Goal: Communication & Community: Answer question/provide support

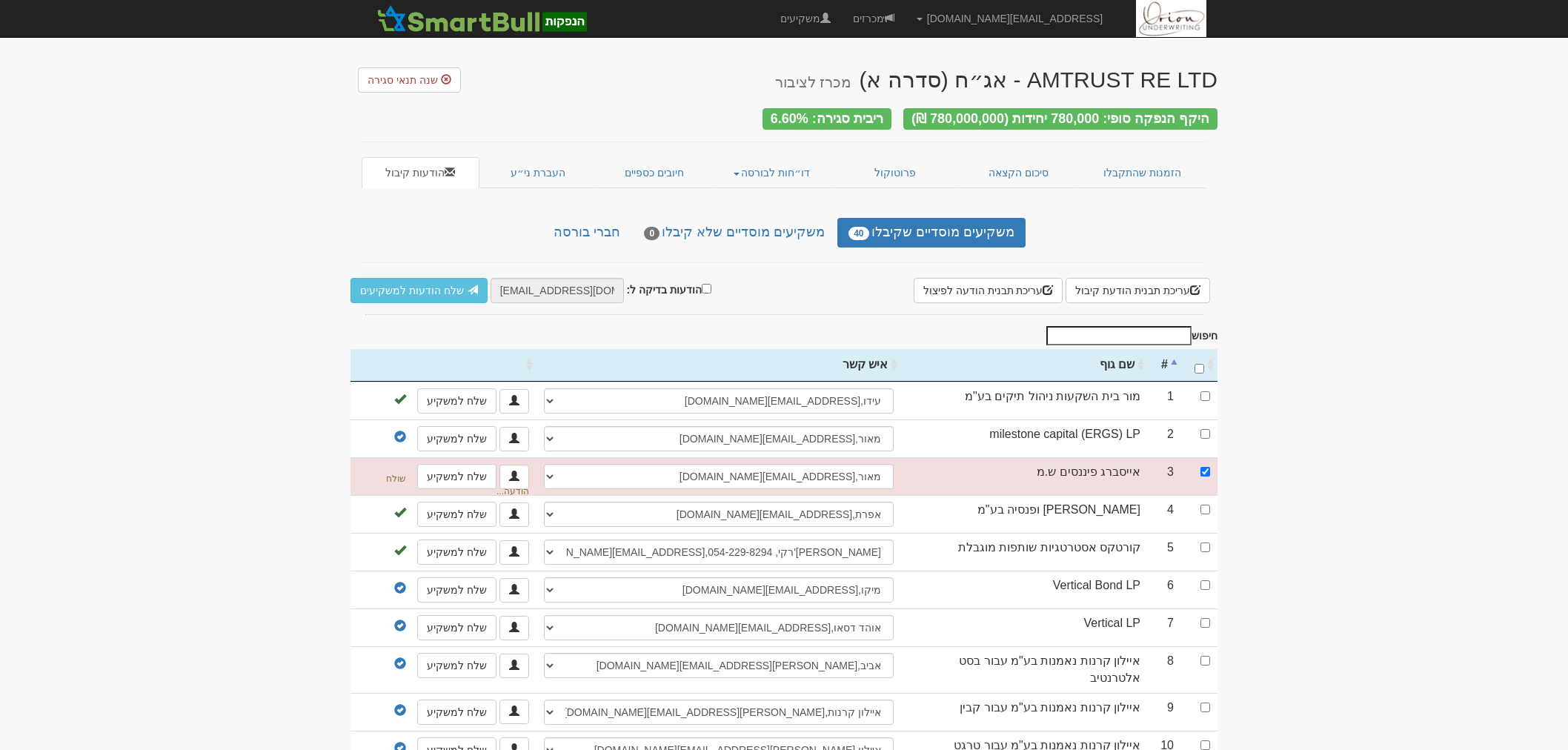
select select "677c143c4fa715e6f0f46680"
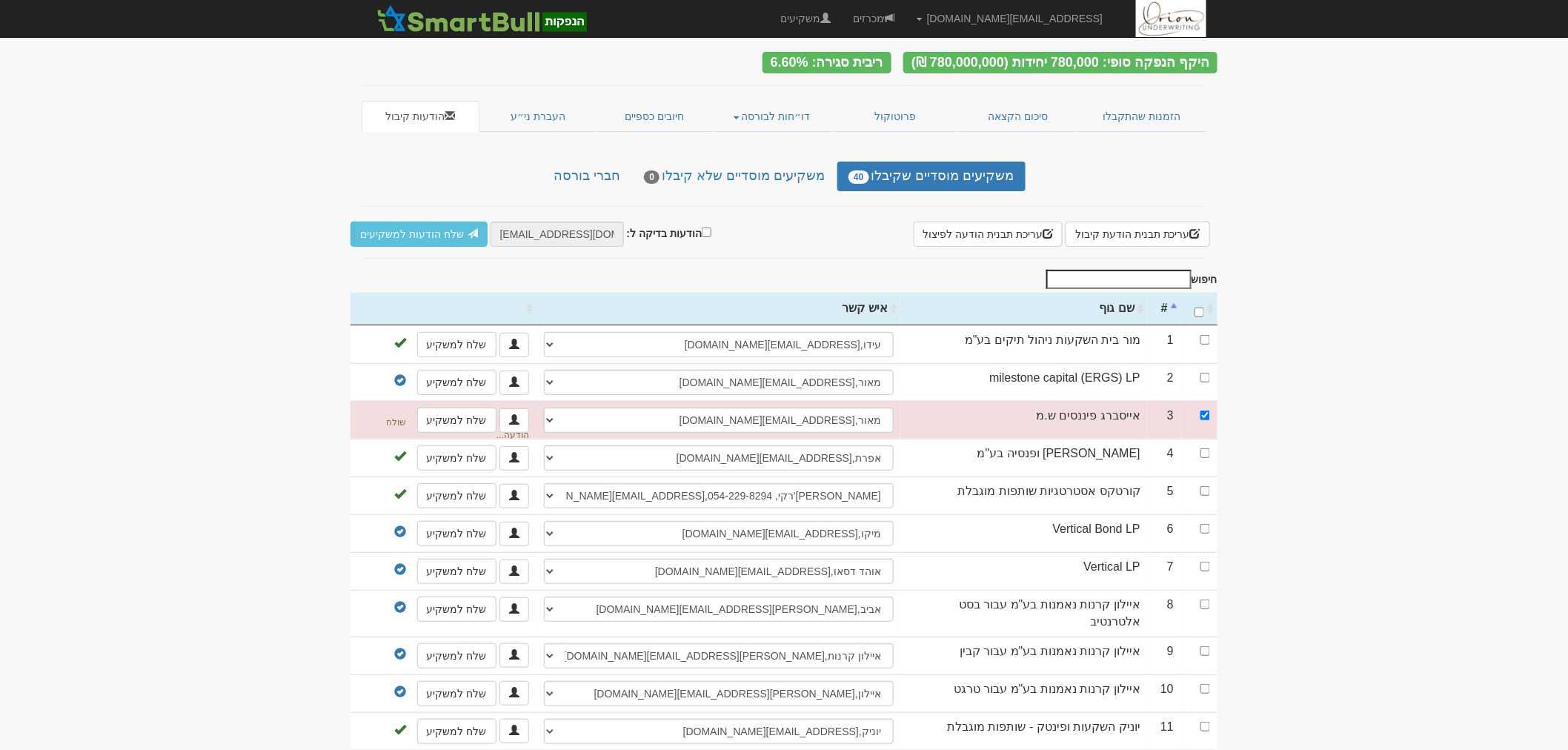
scroll to position [82, 0]
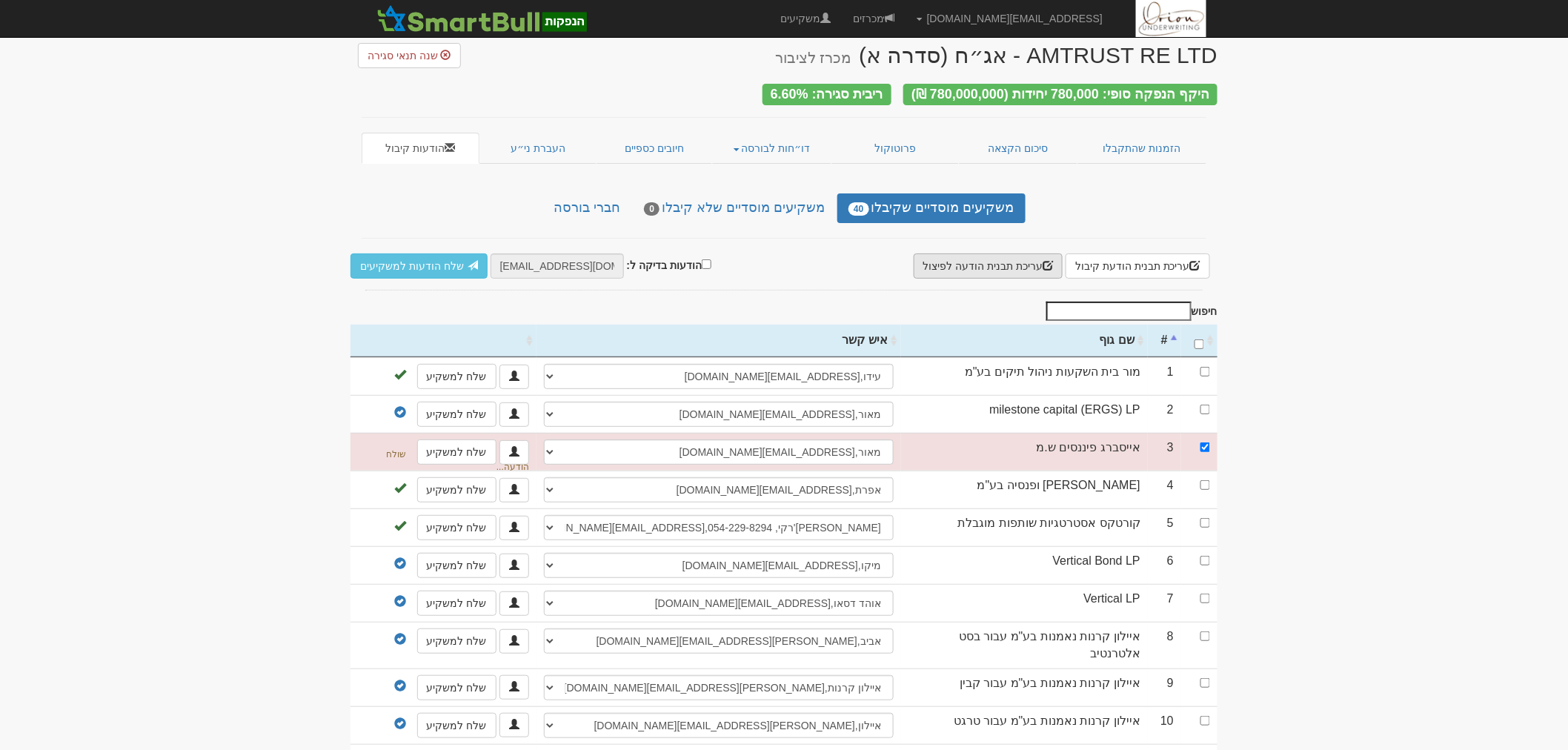
scroll to position [0, 0]
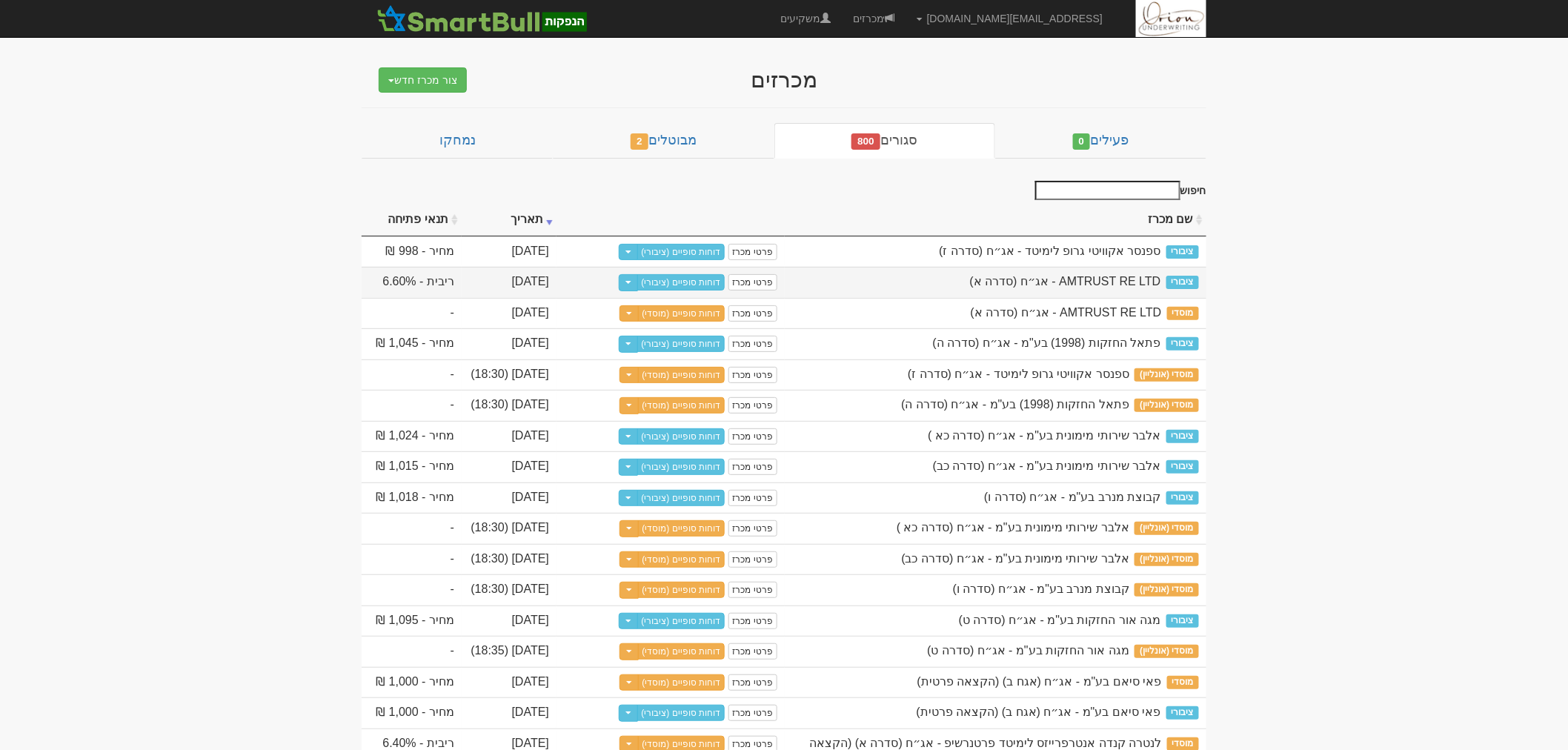
drag, startPoint x: 971, startPoint y: 284, endPoint x: 1122, endPoint y: 285, distance: 151.0
click at [1122, 285] on div "AMTRUST RE LTD - אג״ח (סדרה א)" at bounding box center [996, 282] width 407 height 17
click at [1075, 283] on span "AMTRUST RE LTD - אג״ח (סדרה א)" at bounding box center [1065, 281] width 191 height 12
click at [692, 284] on link "דוחות סופיים (ציבורי)" at bounding box center [681, 282] width 88 height 16
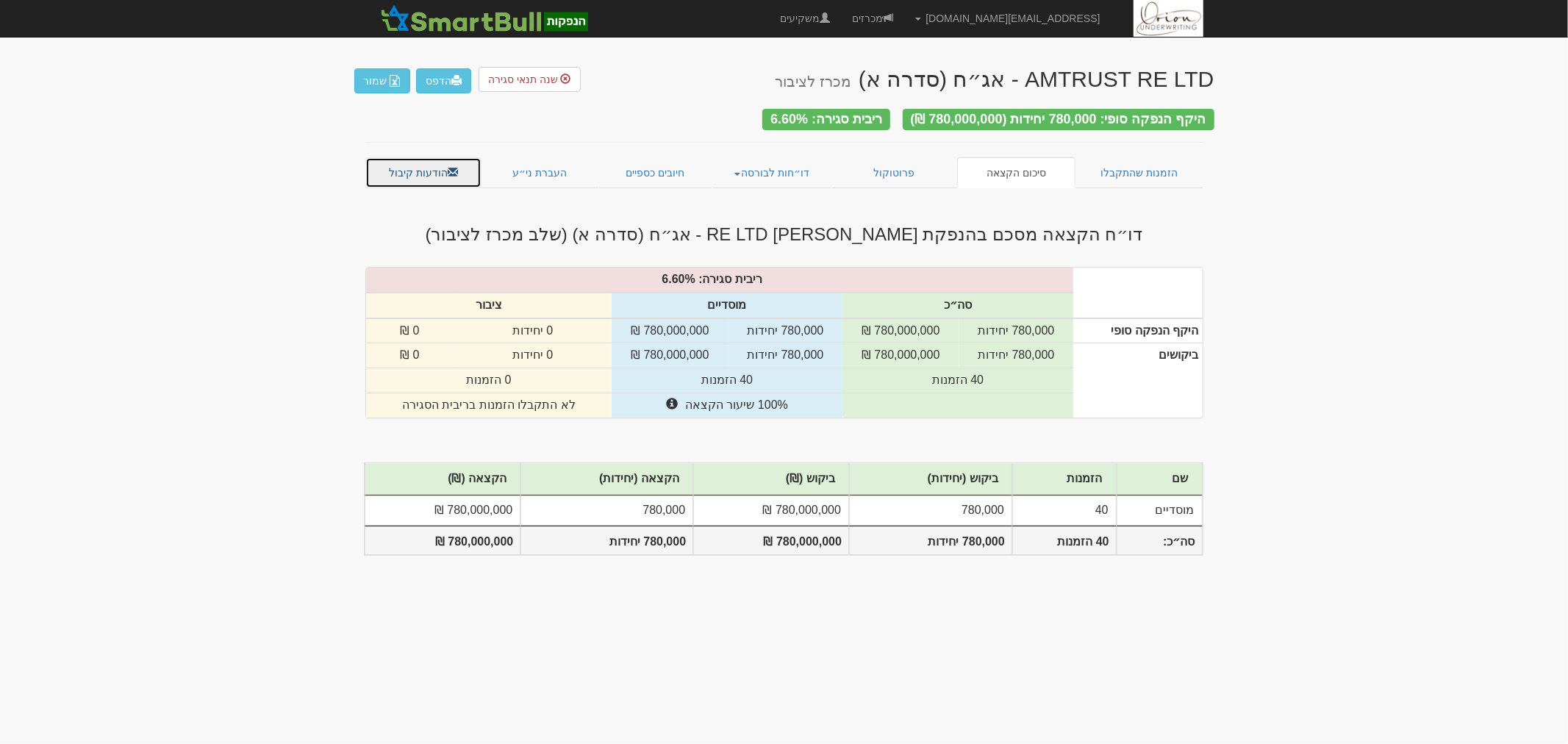
click at [457, 162] on link "הודעות קיבול" at bounding box center [423, 173] width 117 height 31
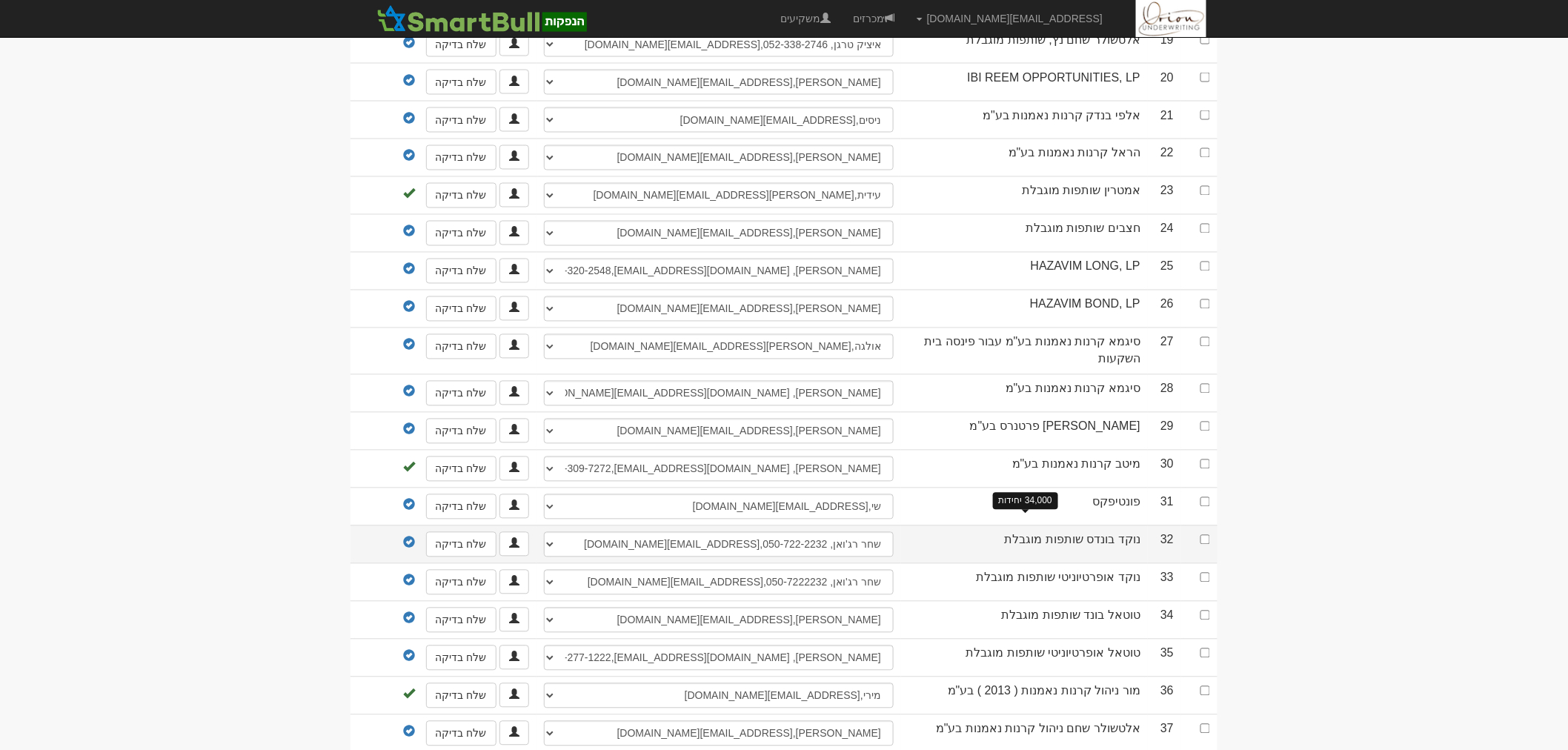
scroll to position [1070, 0]
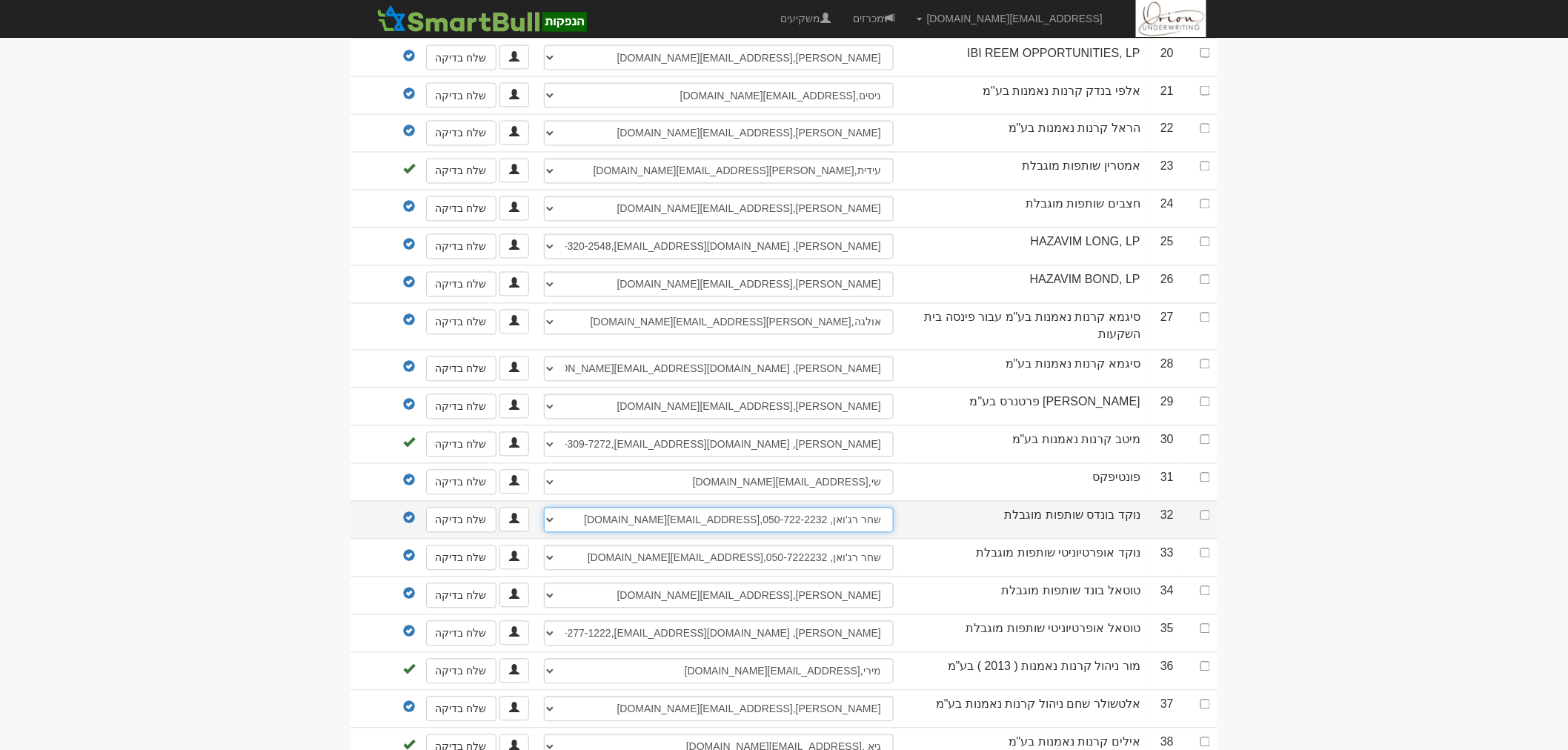
click at [716, 508] on select "[PERSON_NAME], [EMAIL_ADDRESS][DOMAIN_NAME] [PERSON_NAME], 052-9593205, [EMAIL_…" at bounding box center [719, 520] width 349 height 26
select select "682de4e1091e2307dd52675a"
click at [544, 508] on select "[PERSON_NAME], [EMAIL_ADDRESS][DOMAIN_NAME] [PERSON_NAME], 052-9593205, [EMAIL_…" at bounding box center [719, 520] width 349 height 26
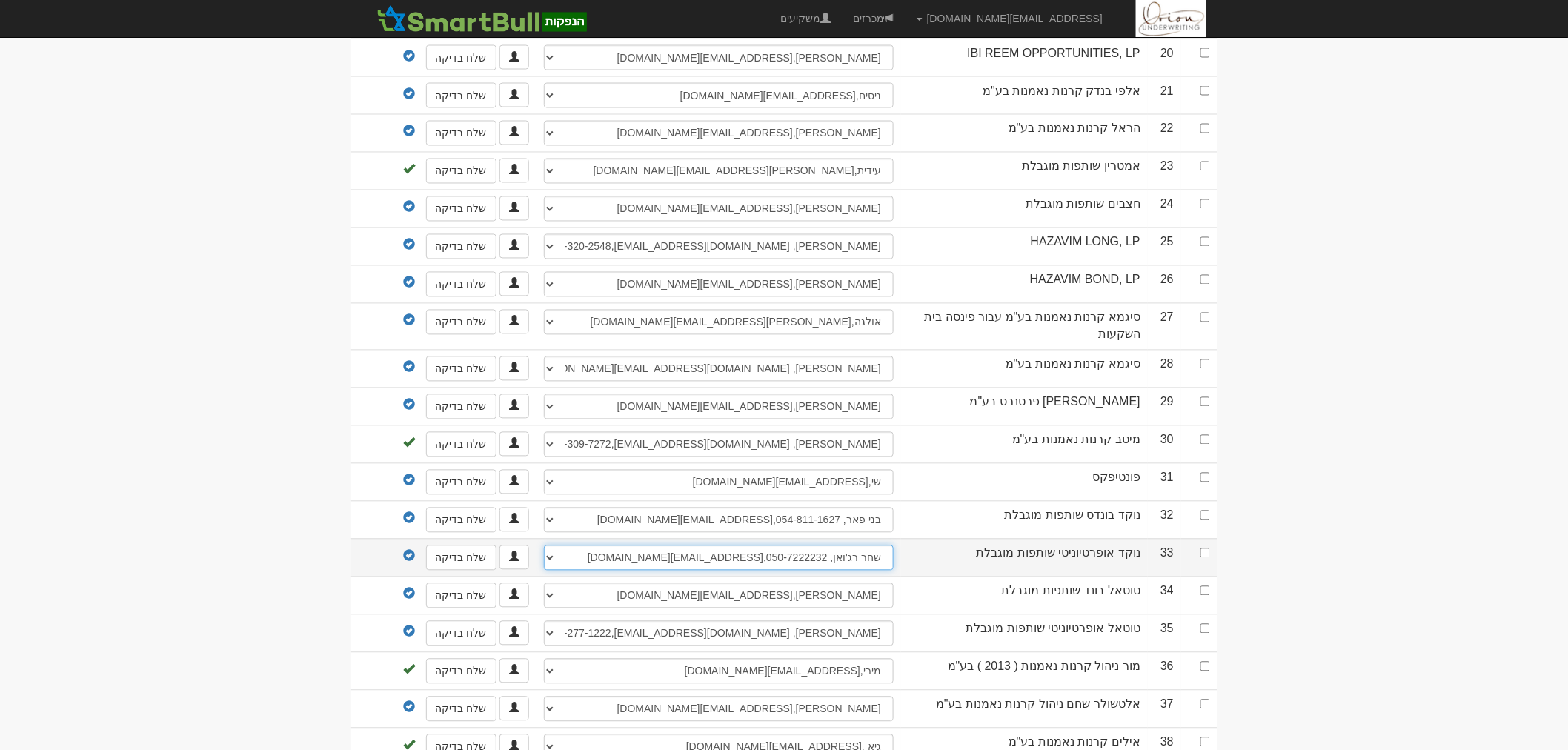
click at [813, 551] on select "[PERSON_NAME], [EMAIL_ADDRESS][DOMAIN_NAME] [PERSON_NAME], [EMAIL_ADDRESS][DOMA…" at bounding box center [719, 557] width 349 height 26
select select "682de552091e2307dd53ee24"
click at [544, 545] on select "[PERSON_NAME], [EMAIL_ADDRESS][DOMAIN_NAME] [PERSON_NAME], [EMAIL_ADDRESS][DOMA…" at bounding box center [719, 557] width 349 height 26
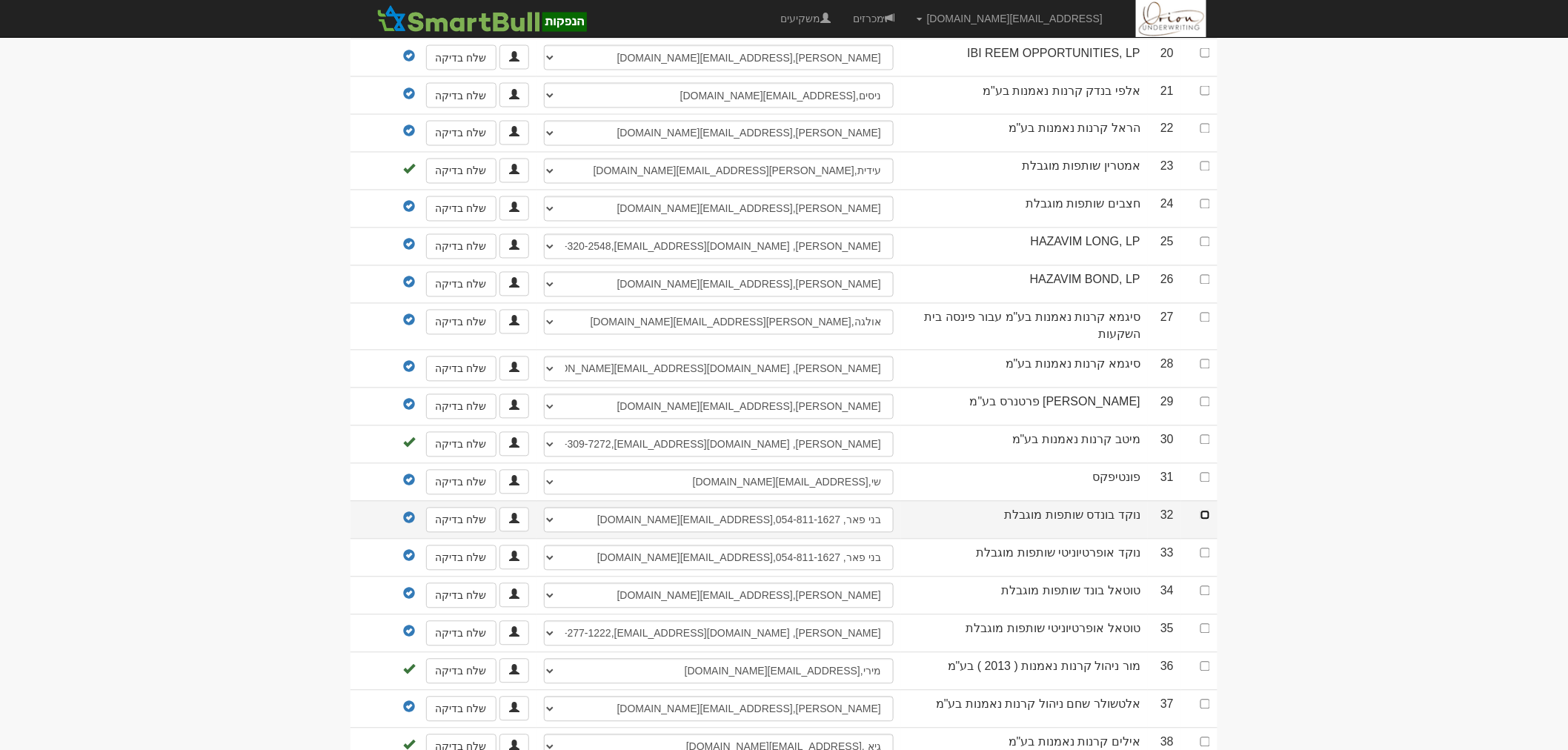
click at [1206, 510] on input "checkbox" at bounding box center [1205, 515] width 9 height 9
checkbox input "true"
click at [1202, 548] on input "checkbox" at bounding box center [1205, 553] width 9 height 9
checkbox input "true"
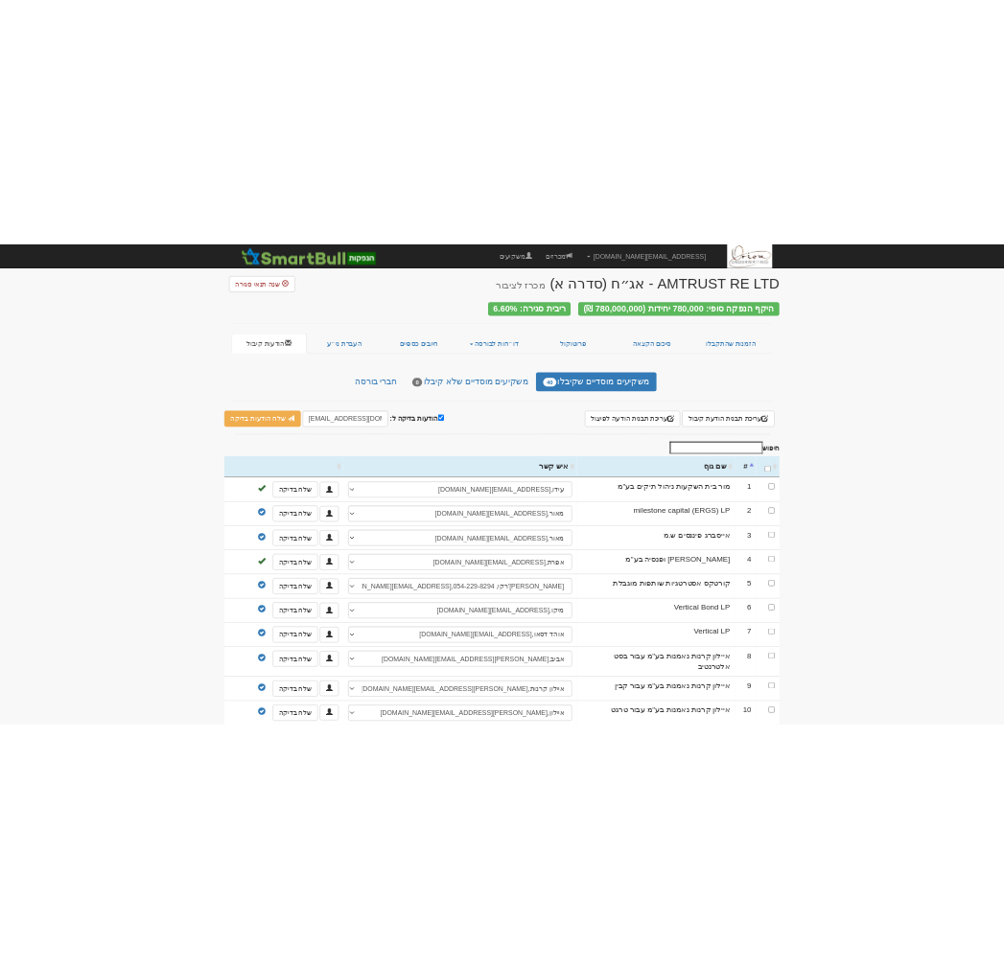
scroll to position [0, 0]
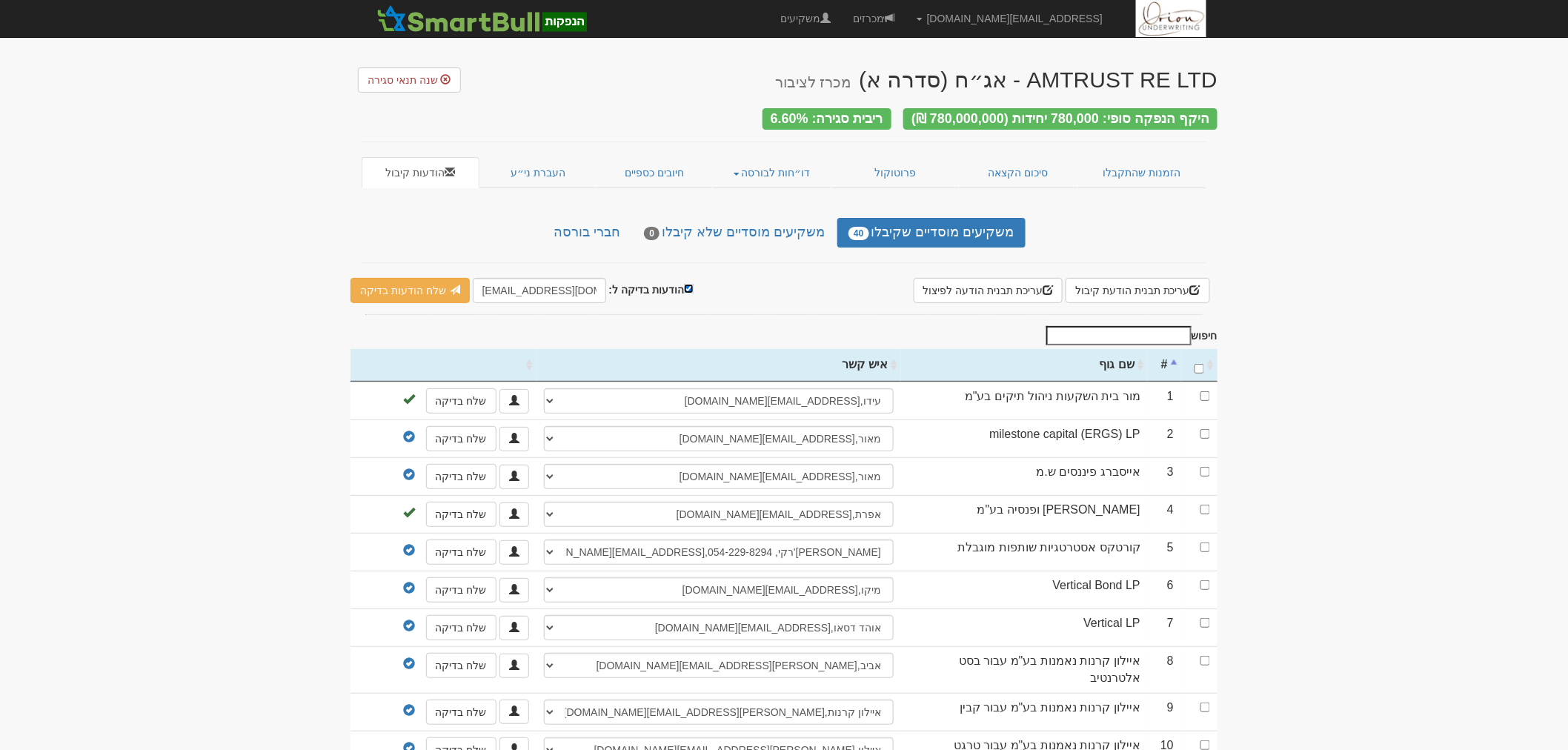
click at [684, 284] on input "הודעות בדיקה ל:" at bounding box center [689, 288] width 9 height 9
checkbox input "false"
click at [450, 285] on link "שלח הודעות למשקיעים" at bounding box center [418, 290] width 137 height 26
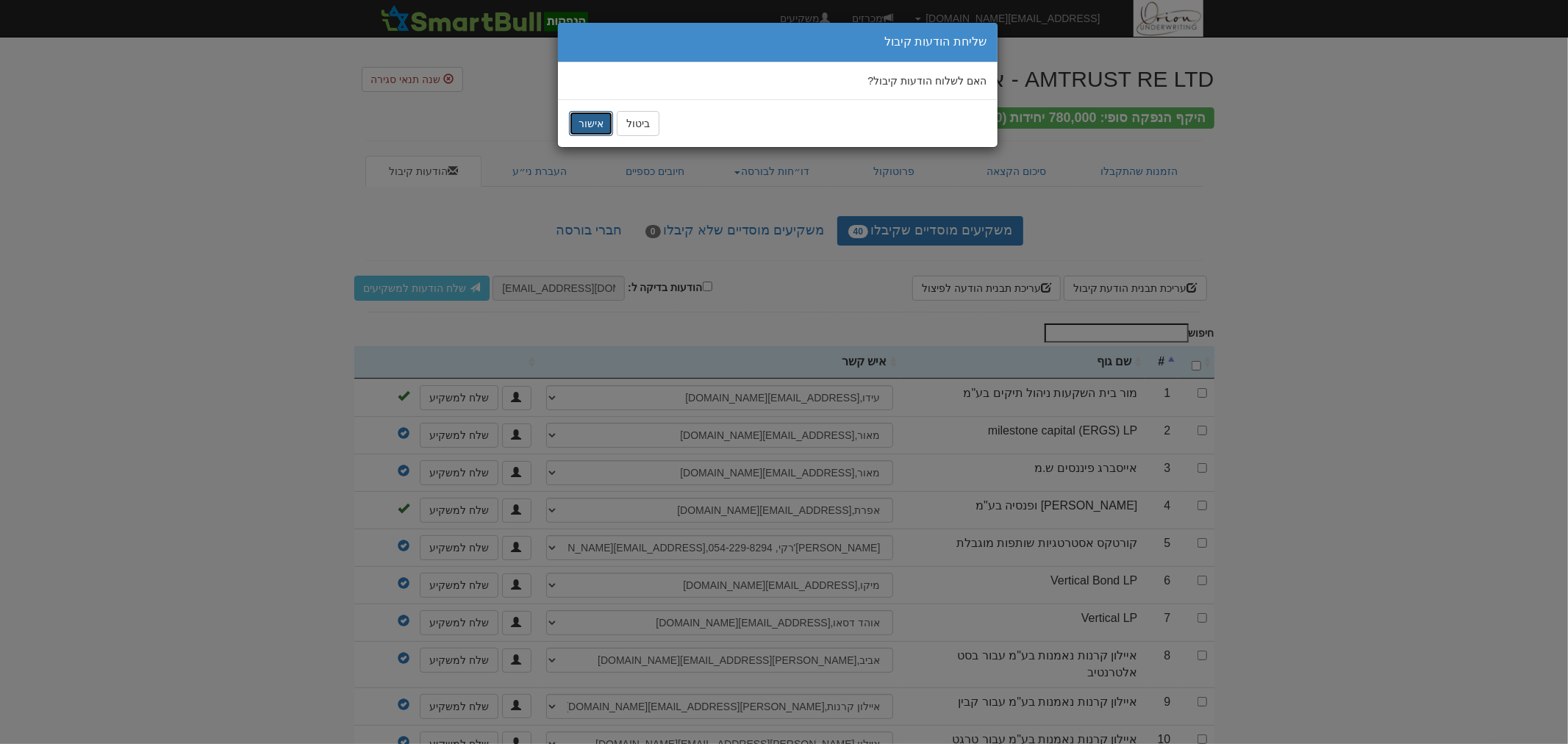
click at [599, 129] on button "אישור" at bounding box center [591, 123] width 44 height 25
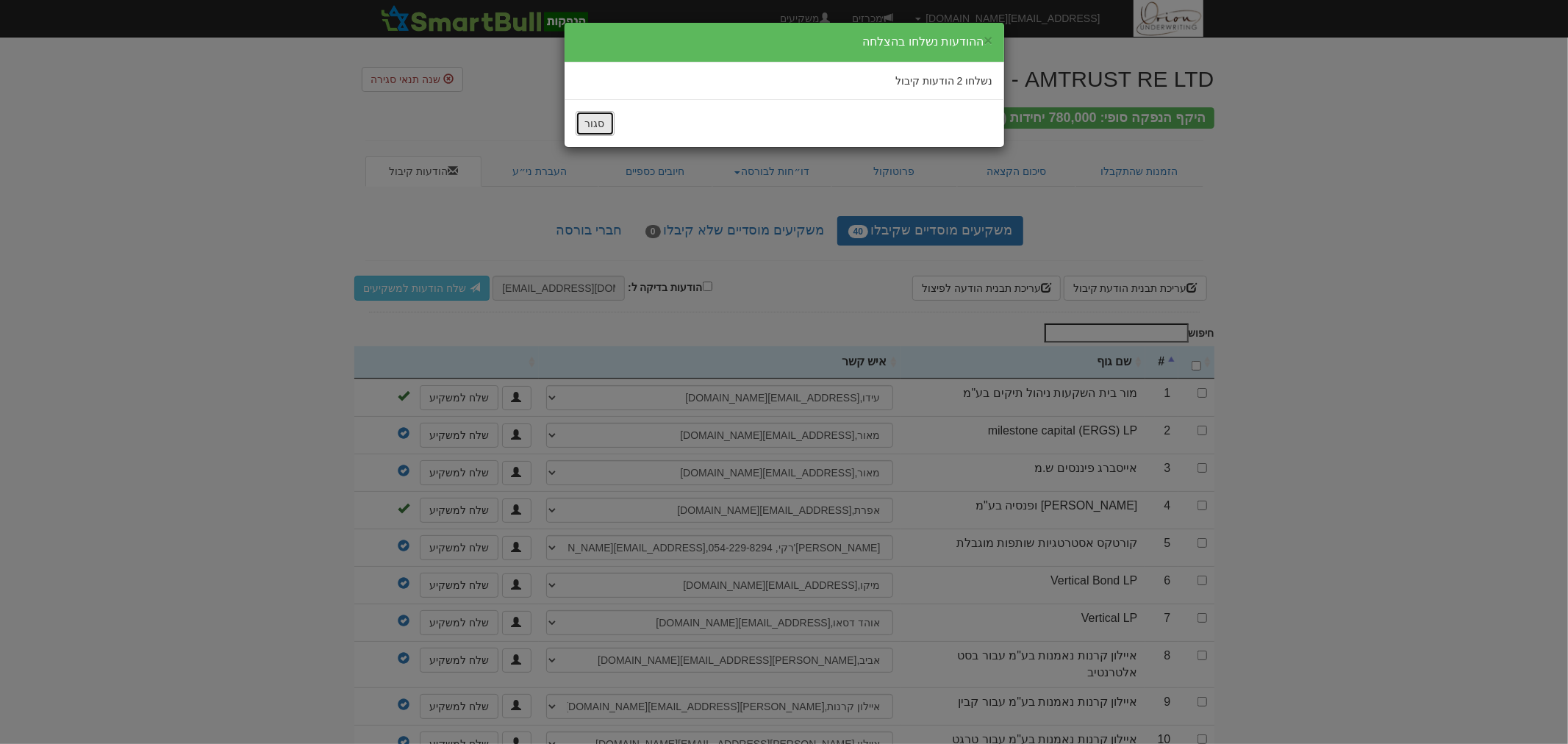
click at [583, 116] on button "סגור" at bounding box center [595, 123] width 39 height 25
